Goal: Task Accomplishment & Management: Use online tool/utility

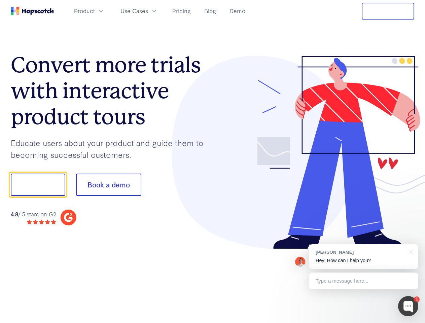
click at [213, 162] on div at bounding box center [314, 153] width 202 height 194
click at [95, 11] on span "Product" at bounding box center [84, 11] width 21 height 8
click at [148, 11] on span "Use Cases" at bounding box center [135, 11] width 28 height 8
click at [388, 11] on button "Free Trial" at bounding box center [388, 11] width 53 height 17
click at [38, 185] on button "Show me!" at bounding box center [38, 185] width 55 height 22
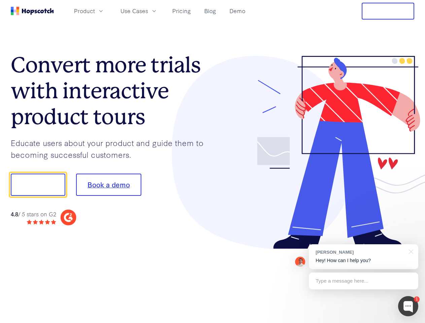
click at [108, 185] on button "Book a demo" at bounding box center [108, 185] width 65 height 22
click at [409, 307] on div at bounding box center [409, 306] width 20 height 20
click at [364, 257] on div "[PERSON_NAME] Hey! How can I help you?" at bounding box center [363, 257] width 109 height 25
click at [410, 251] on div at bounding box center [355, 229] width 126 height 134
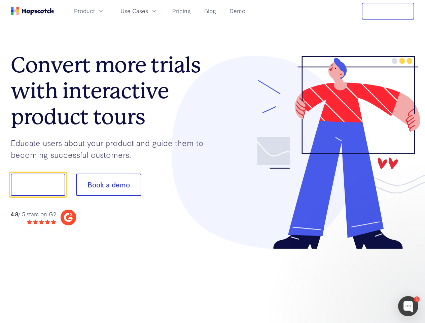
click at [364, 281] on div at bounding box center [355, 229] width 126 height 134
